Goal: Transaction & Acquisition: Subscribe to service/newsletter

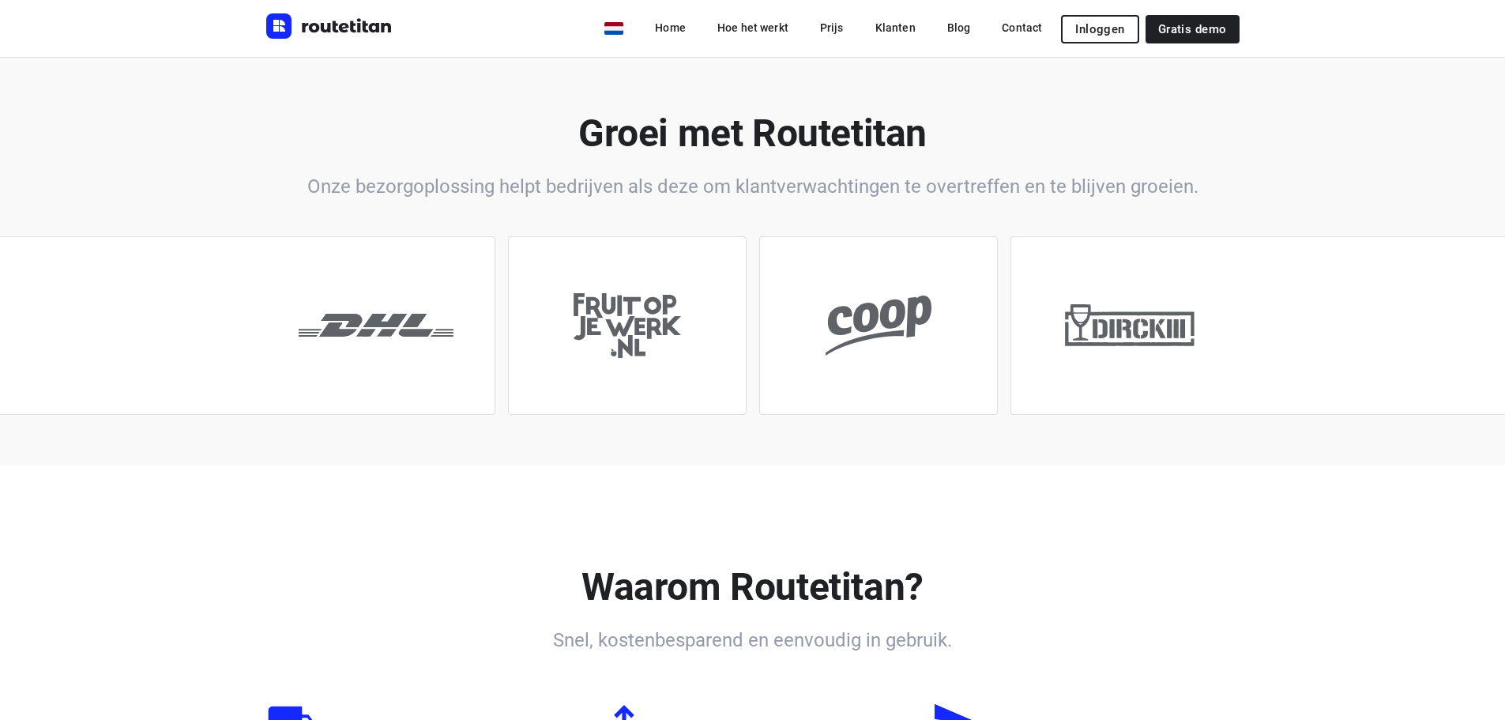
scroll to position [553, 0]
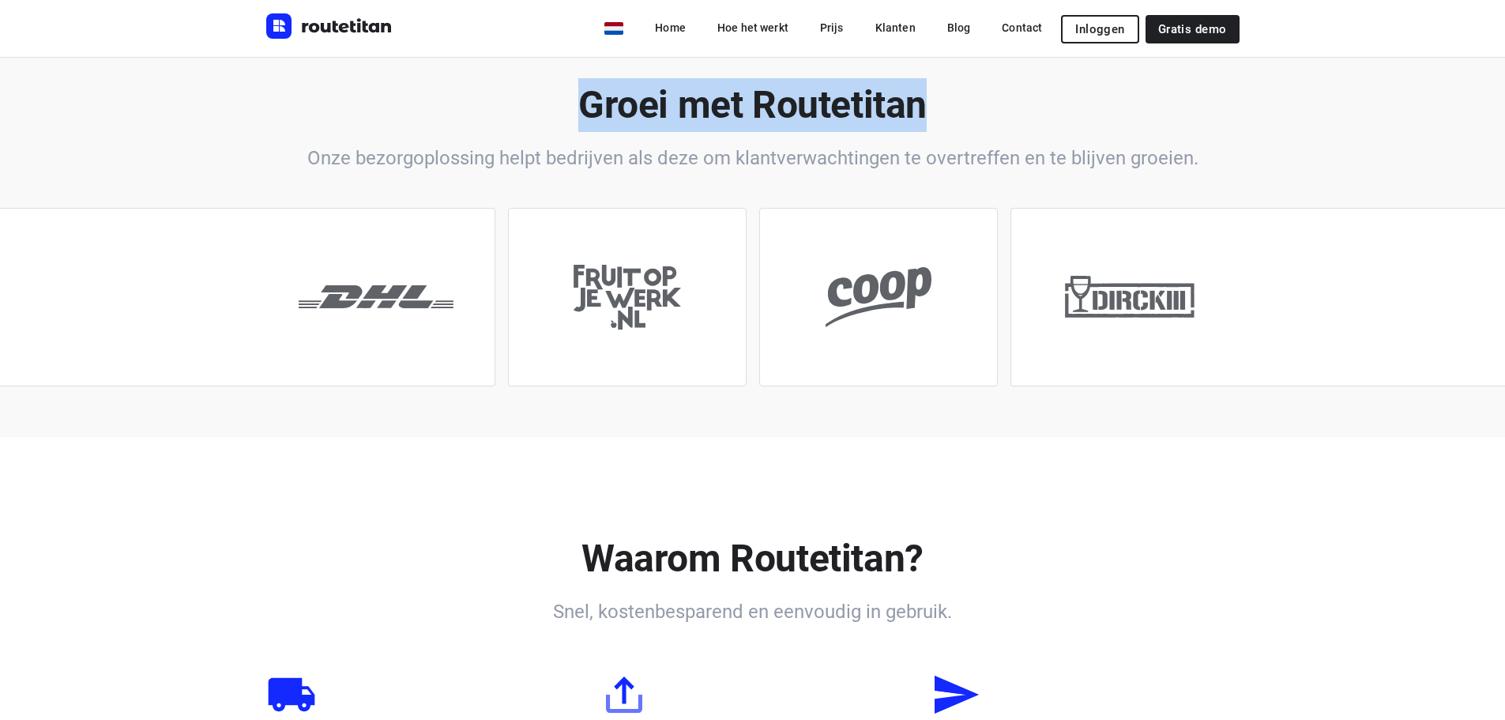
drag, startPoint x: 589, startPoint y: 102, endPoint x: 1039, endPoint y: 87, distance: 449.7
click at [1039, 87] on h2 "Groei met Routetitan" at bounding box center [752, 105] width 973 height 54
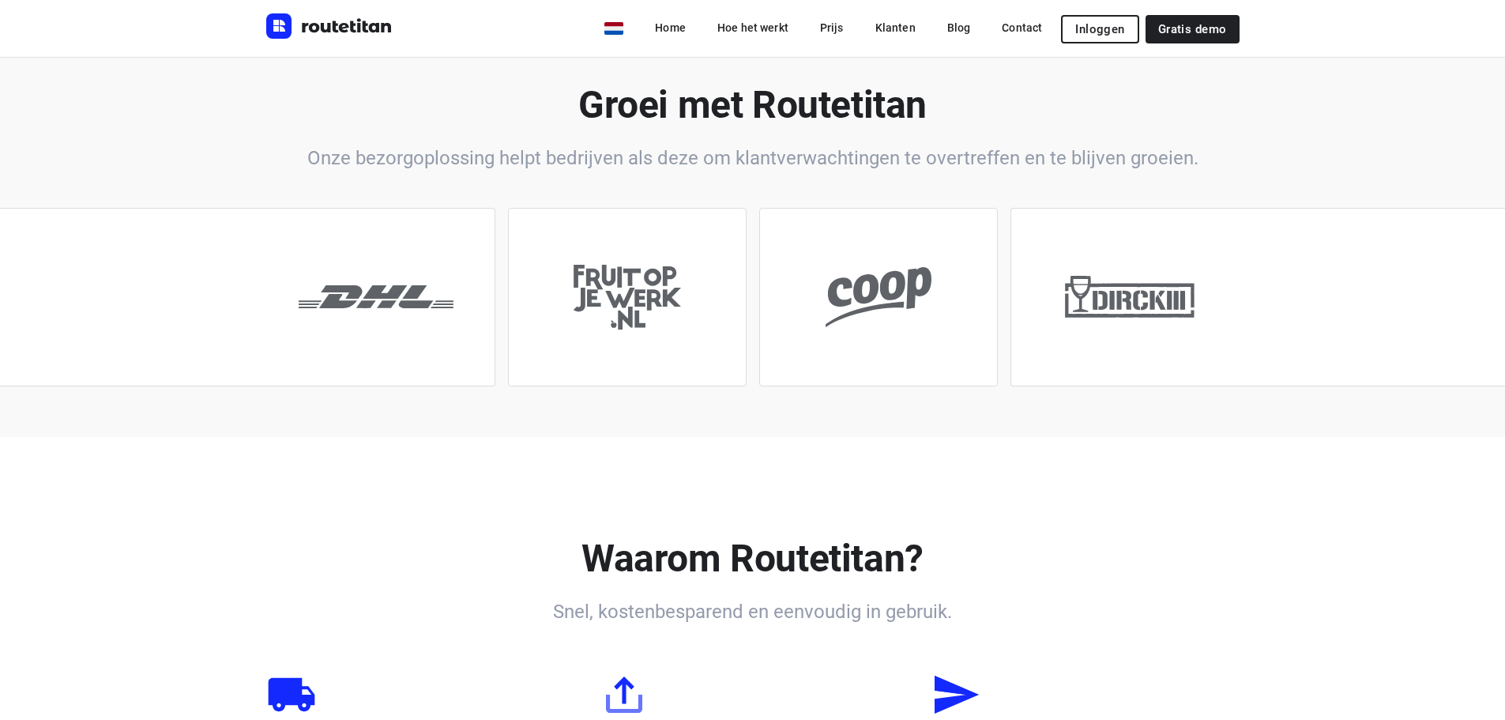
click at [261, 152] on div "Groei met Routetitan Onze bezorgoplossing helpt bedrijven als deze om klantverw…" at bounding box center [752, 124] width 1011 height 93
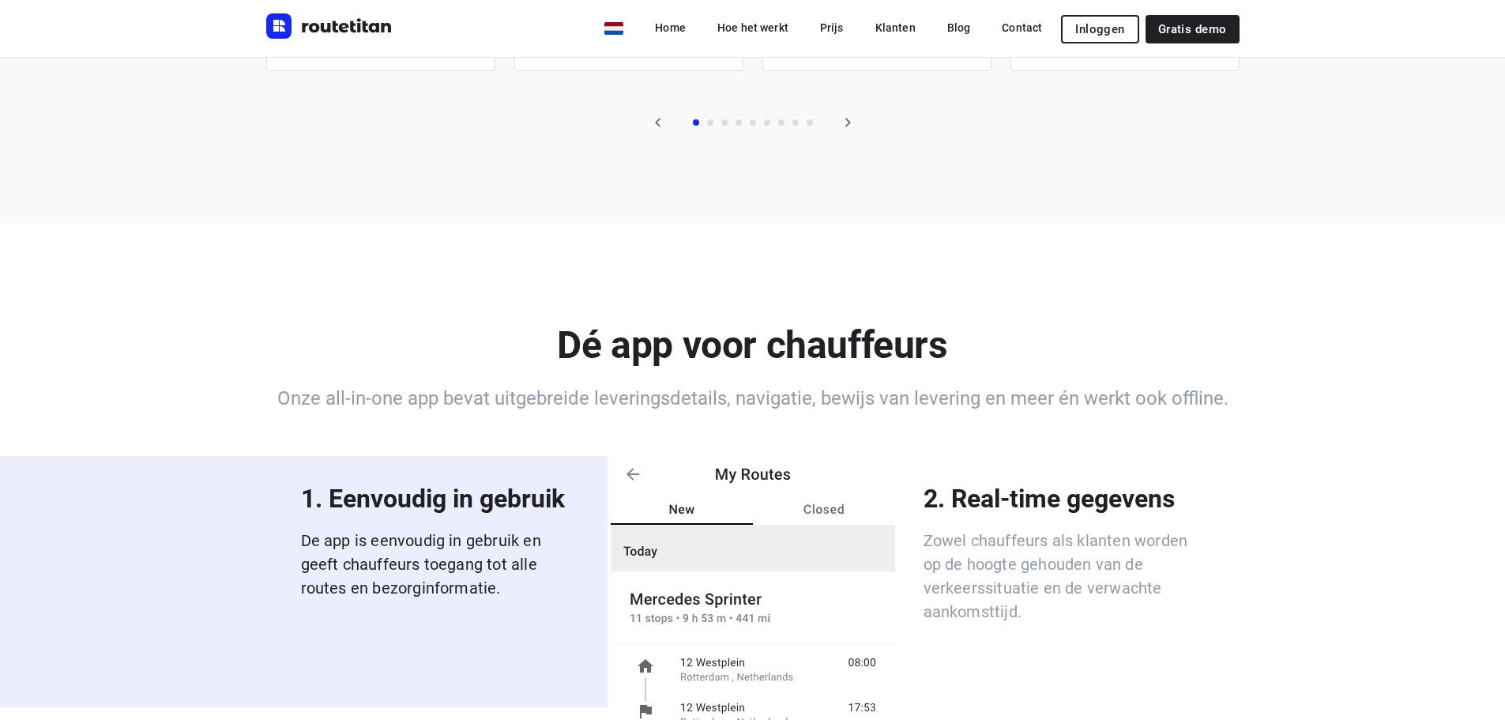
scroll to position [3792, 0]
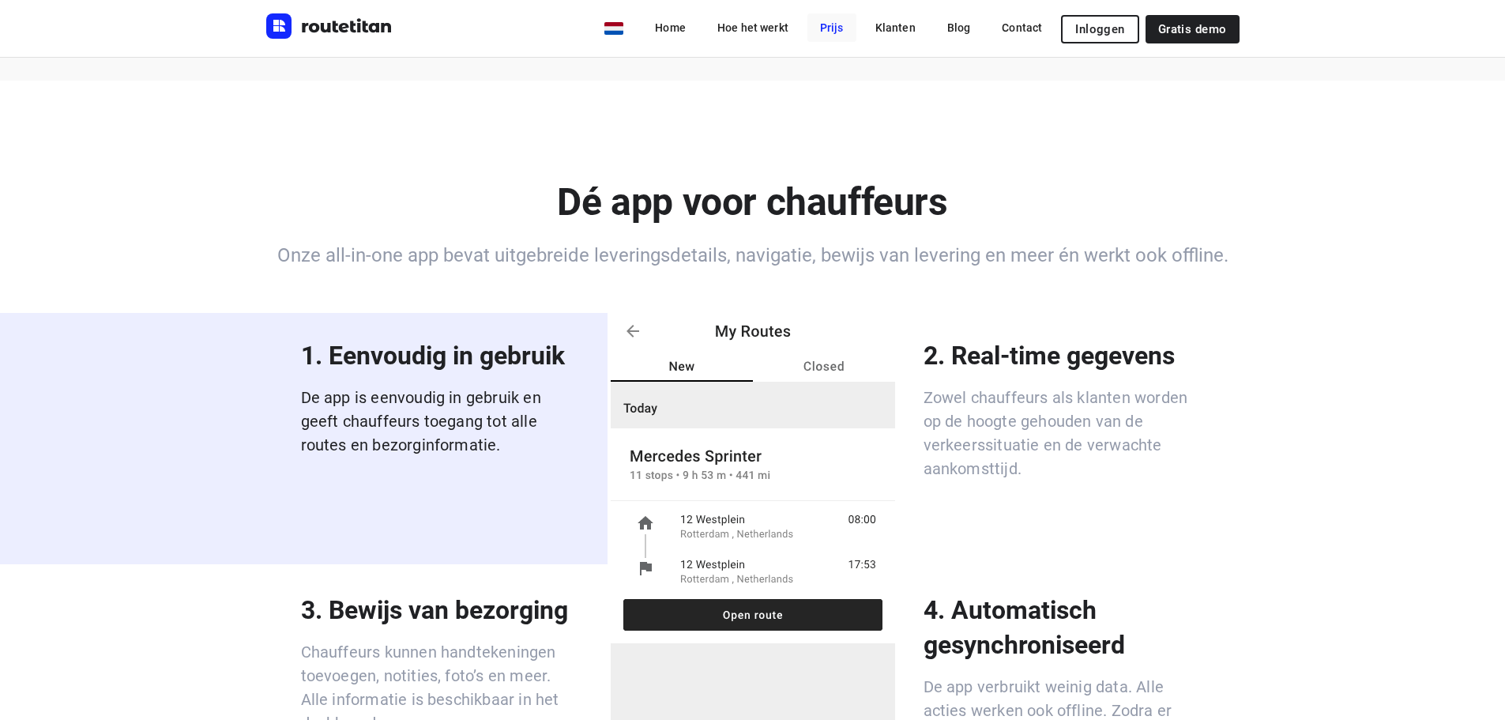
click at [831, 28] on link "Prijs" at bounding box center [831, 27] width 49 height 28
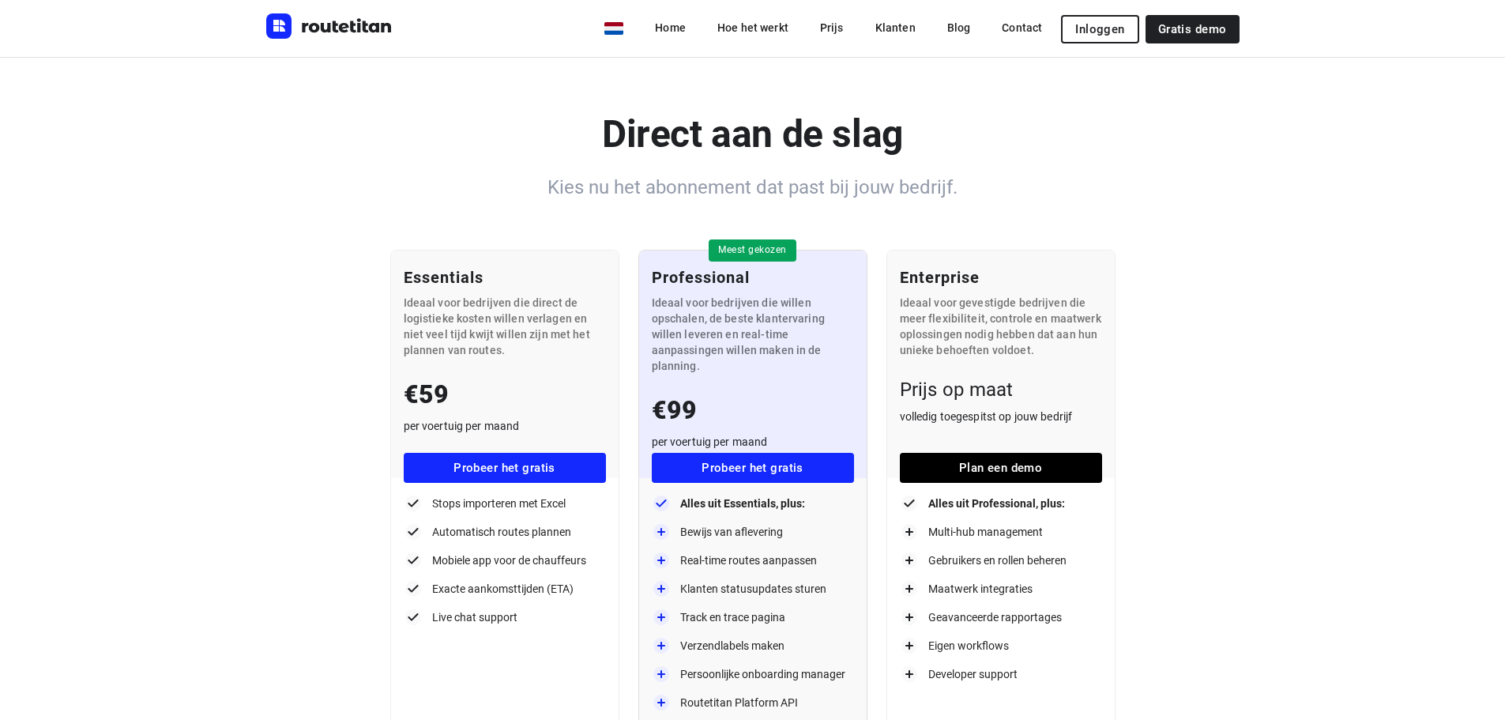
scroll to position [44, 0]
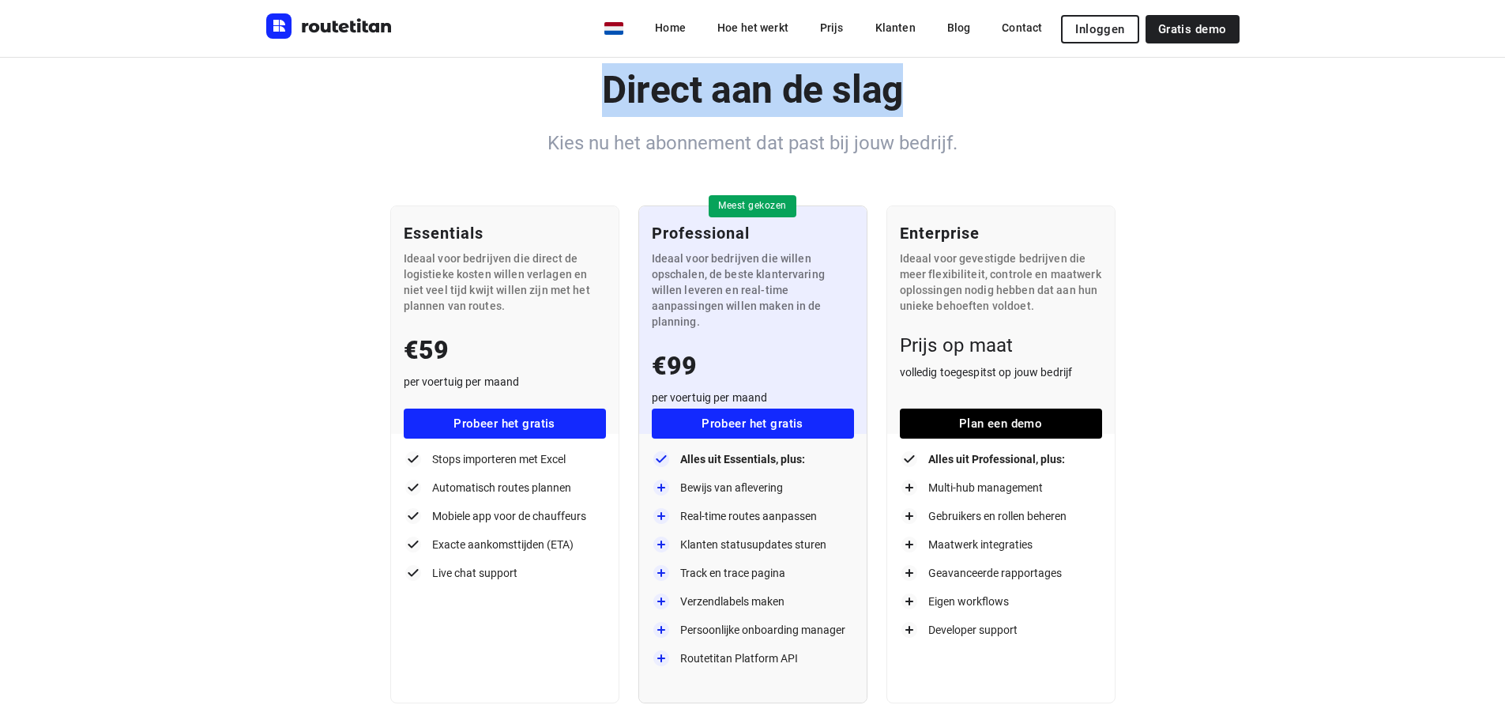
drag, startPoint x: 606, startPoint y: 77, endPoint x: 914, endPoint y: 85, distance: 308.2
click at [914, 85] on h2 "Direct aan de slag" at bounding box center [752, 90] width 973 height 54
click at [507, 105] on h2 "Direct aan de slag" at bounding box center [752, 90] width 973 height 54
